Goal: Book appointment/travel/reservation

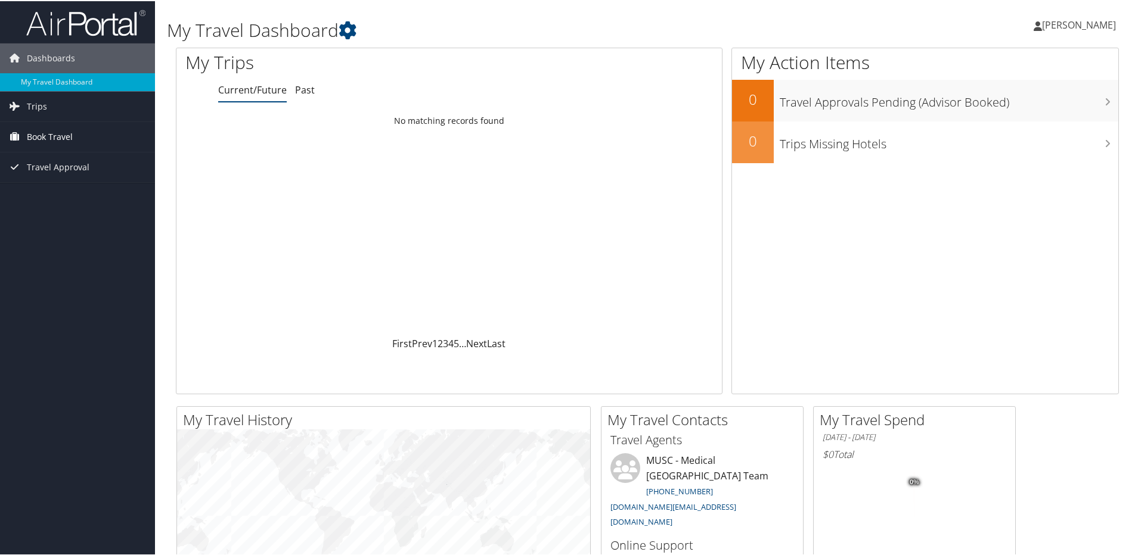
click at [45, 134] on span "Book Travel" at bounding box center [50, 136] width 46 height 30
click at [45, 194] on link "Book/Manage Online Trips" at bounding box center [77, 196] width 155 height 18
drag, startPoint x: 45, startPoint y: 194, endPoint x: 565, endPoint y: 157, distance: 521.6
click at [565, 157] on div "Loading... No matching records found" at bounding box center [448, 222] width 545 height 226
click at [585, 164] on div "Loading... No matching records found" at bounding box center [448, 222] width 545 height 226
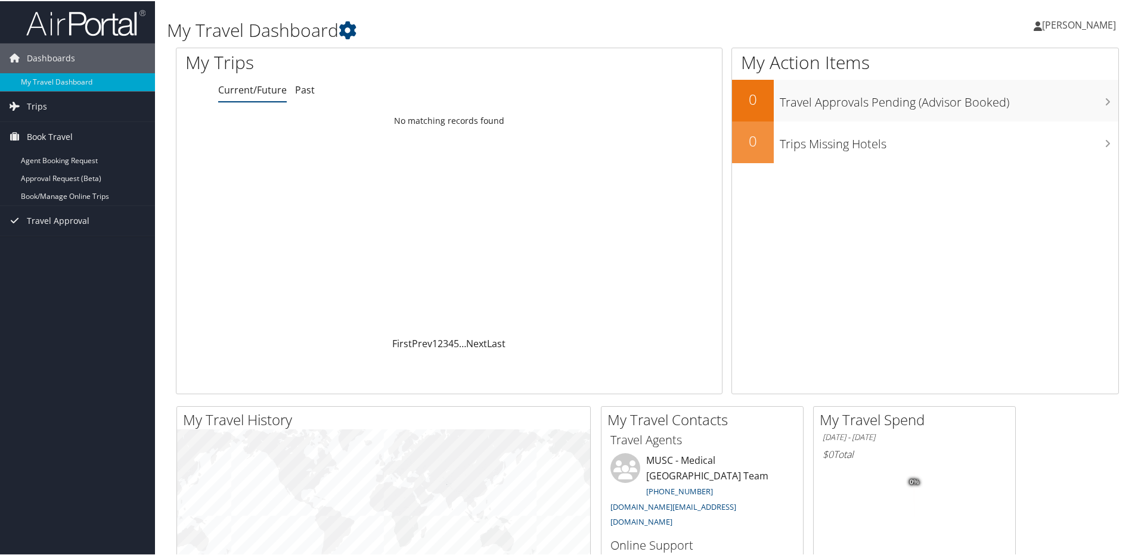
drag, startPoint x: 517, startPoint y: 17, endPoint x: 204, endPoint y: 251, distance: 391.2
click at [203, 254] on div "Loading... No matching records found" at bounding box center [448, 222] width 545 height 226
click at [927, 238] on div "My Action Items 0 Travel Approvals Pending (Advisor Booked) 0 Trips Missing Hot…" at bounding box center [924, 219] width 387 height 347
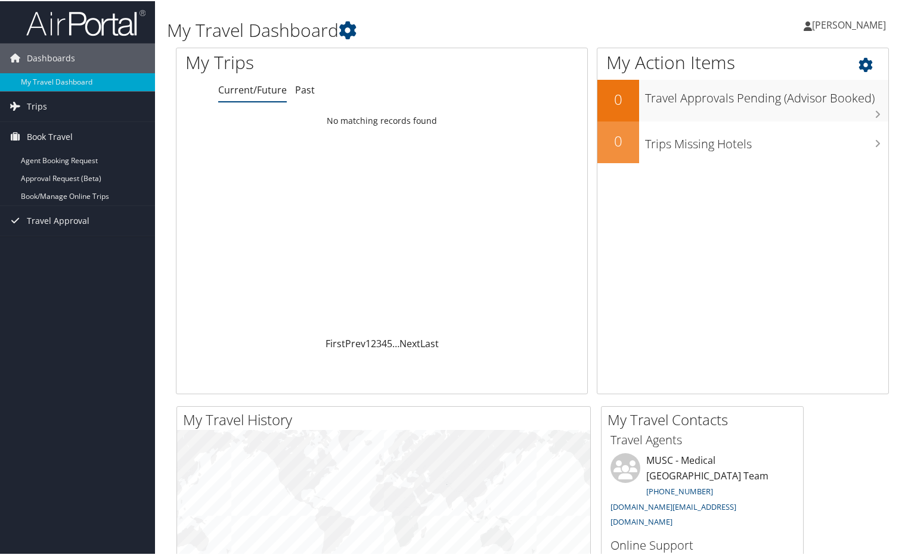
drag, startPoint x: 902, startPoint y: 147, endPoint x: 741, endPoint y: 322, distance: 237.9
click at [740, 322] on div "My Action Items 0 Travel Approvals Pending (Advisor Booked) 0 Trips Missing Hot…" at bounding box center [743, 219] width 292 height 347
